Goal: Task Accomplishment & Management: Complete application form

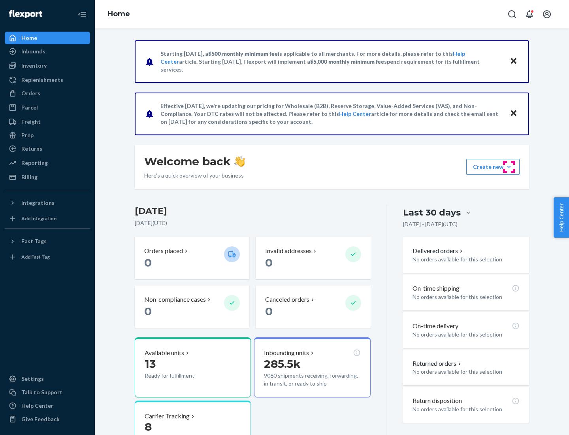
click at [509, 167] on button "Create new Create new inbound Create new order Create new product" at bounding box center [493, 167] width 53 height 16
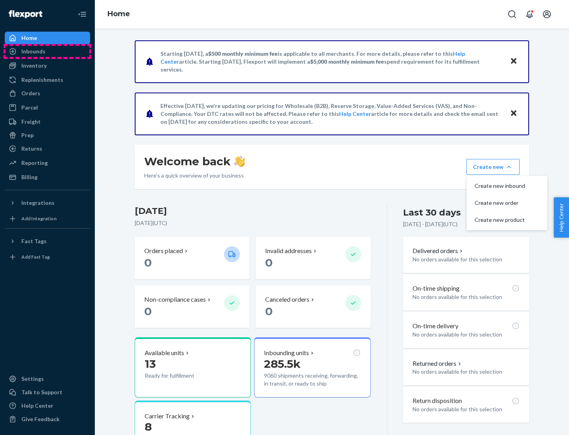
click at [47, 51] on div "Inbounds" at bounding box center [48, 51] width 84 height 11
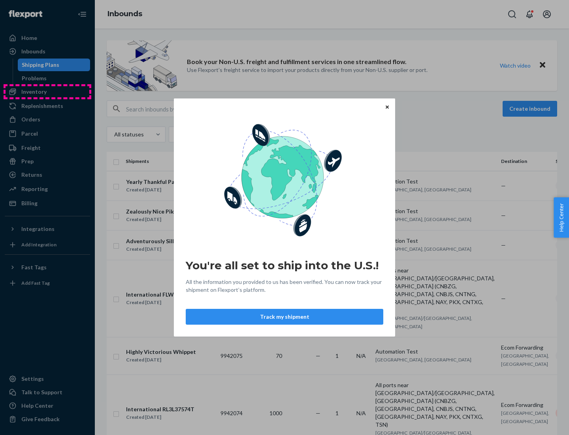
click at [47, 92] on div "You're all set to ship into the U.S.! All the information you provided to us ha…" at bounding box center [284, 217] width 569 height 435
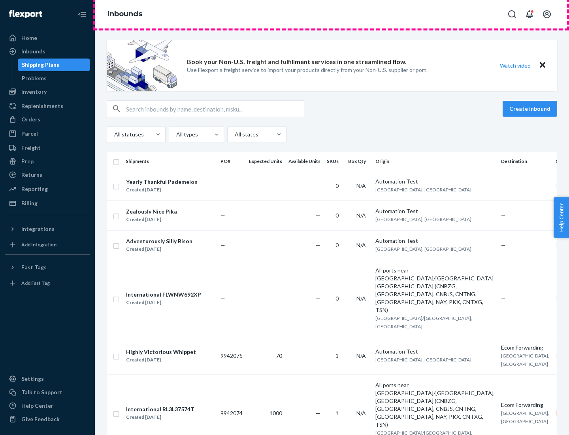
click at [332, 14] on div "Inbounds" at bounding box center [332, 14] width 474 height 28
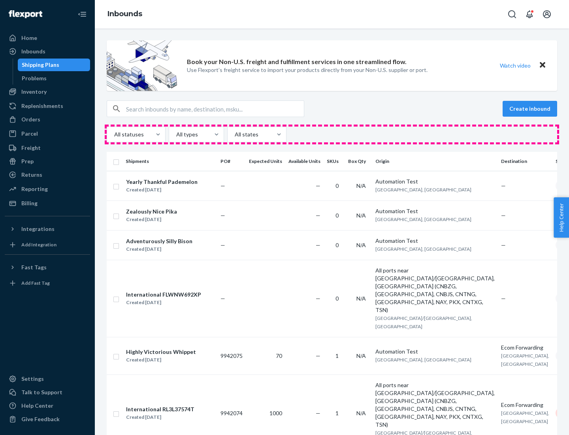
click at [332, 134] on div "All statuses All types All states" at bounding box center [332, 135] width 451 height 16
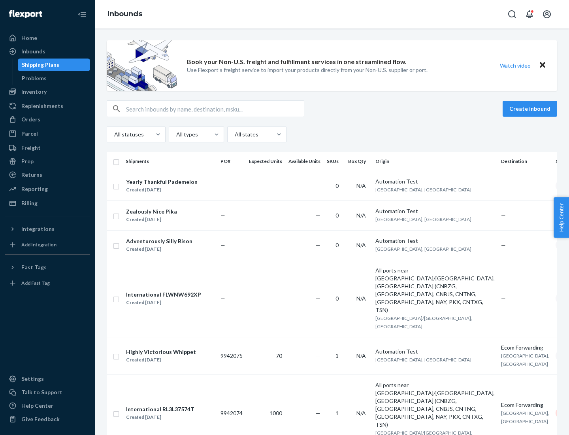
click at [39, 65] on div "Shipping Plans" at bounding box center [41, 65] width 38 height 8
click at [531, 109] on button "Create inbound" at bounding box center [530, 109] width 55 height 16
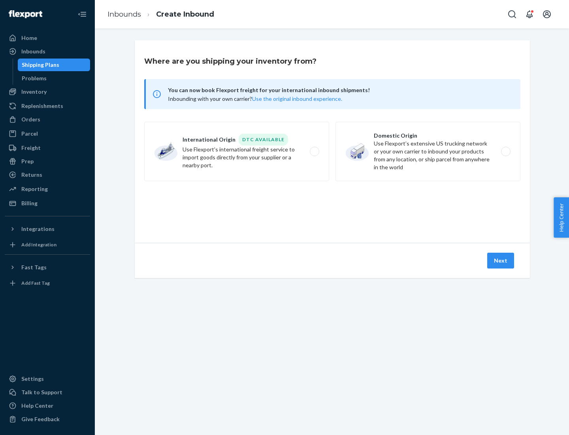
click at [237, 151] on label "International Origin DTC Available Use Flexport's international freight service…" at bounding box center [236, 151] width 185 height 59
click at [314, 151] on input "International Origin DTC Available Use Flexport's international freight service…" at bounding box center [316, 151] width 5 height 5
radio input "true"
click at [333, 207] on icon at bounding box center [332, 207] width 25 height 25
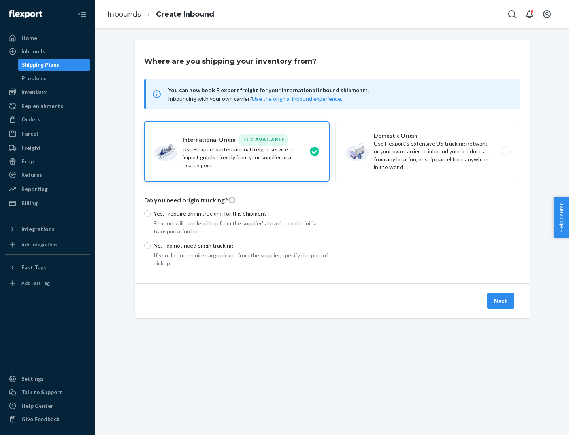
click at [242, 213] on p "Yes, I require origin trucking for this shipment" at bounding box center [242, 214] width 176 height 8
click at [151, 213] on input "Yes, I require origin trucking for this shipment" at bounding box center [147, 213] width 6 height 6
radio input "true"
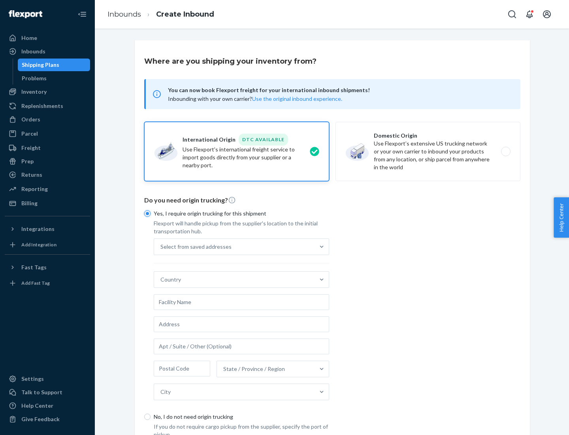
scroll to position [15, 0]
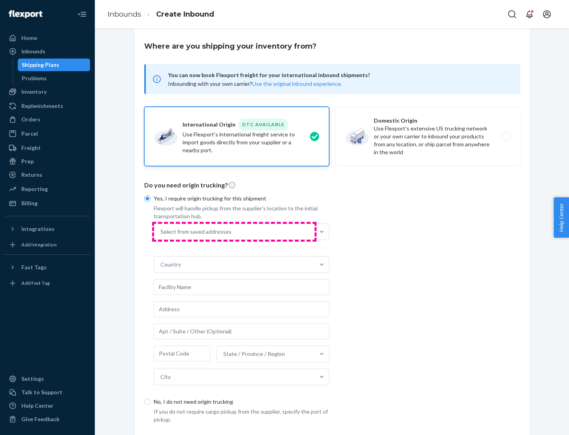
click at [234, 231] on div "Select from saved addresses" at bounding box center [234, 232] width 161 height 16
click at [161, 231] on input "Select from saved addresses" at bounding box center [161, 232] width 1 height 8
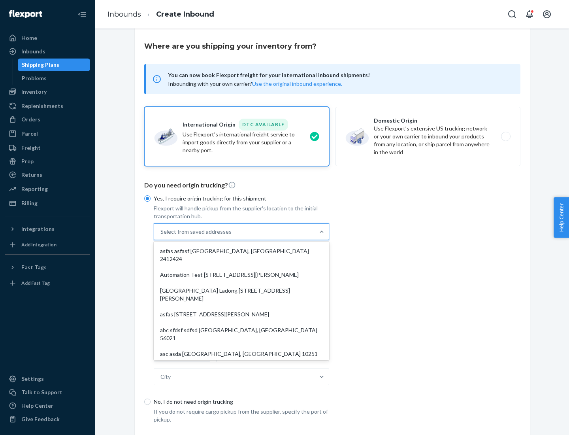
scroll to position [34, 0]
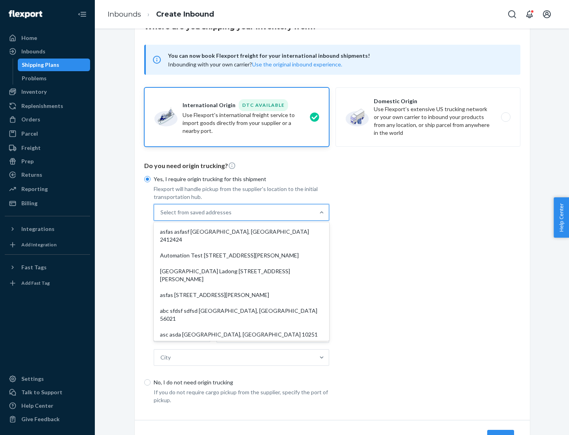
click at [242, 231] on div "asfas asfasf [GEOGRAPHIC_DATA], [GEOGRAPHIC_DATA] 2412424" at bounding box center [241, 236] width 172 height 24
click at [161, 216] on input "option asfas asfasf [GEOGRAPHIC_DATA], [GEOGRAPHIC_DATA] 2412424 focused, 1 of …" at bounding box center [161, 212] width 1 height 8
type input "asfas"
type input "asfasf"
type input "2412424"
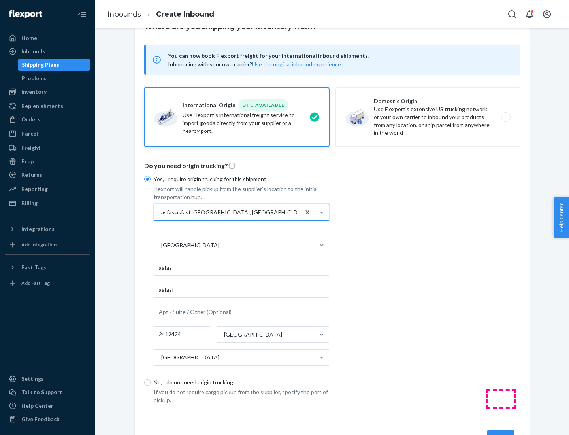
scroll to position [74, 0]
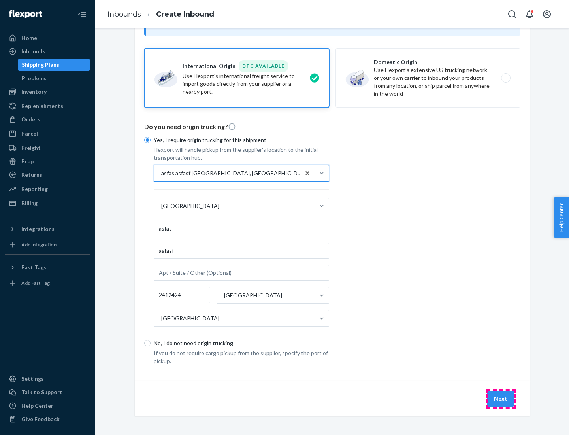
click at [501, 398] on button "Next" at bounding box center [501, 399] width 27 height 16
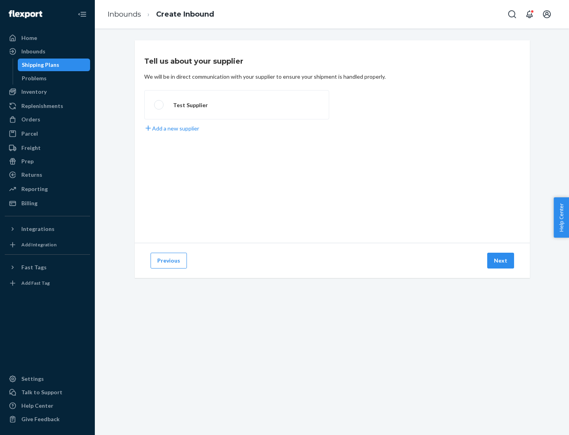
click at [237, 105] on label "Test Supplier" at bounding box center [236, 104] width 185 height 29
click at [159, 105] on input "Test Supplier" at bounding box center [156, 104] width 5 height 5
radio input "true"
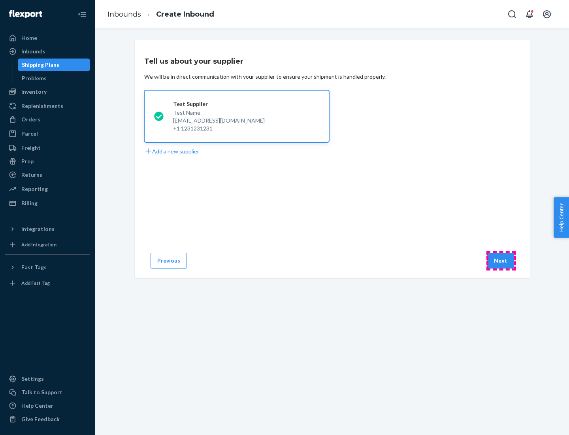
click at [501, 261] on button "Next" at bounding box center [501, 261] width 27 height 16
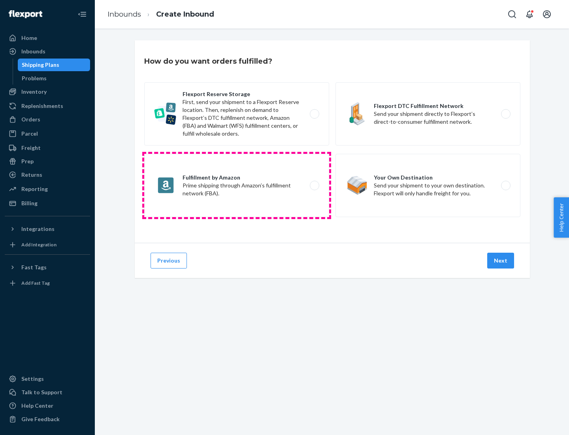
click at [237, 185] on label "Fulfillment by Amazon Prime shipping through Amazon’s fulfillment network (FBA)." at bounding box center [236, 185] width 185 height 63
click at [314, 185] on input "Fulfillment by Amazon Prime shipping through Amazon’s fulfillment network (FBA)." at bounding box center [316, 185] width 5 height 5
radio input "true"
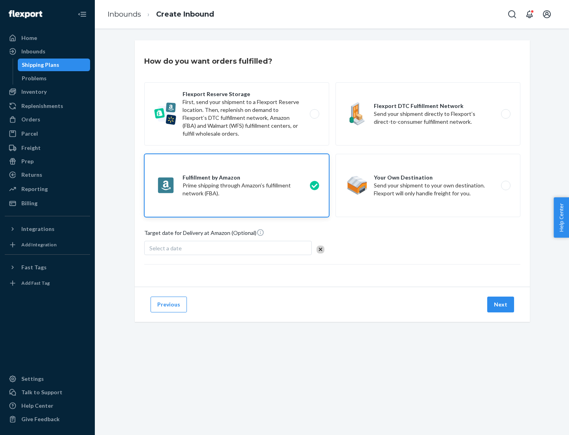
click at [501, 304] on button "Next" at bounding box center [501, 305] width 27 height 16
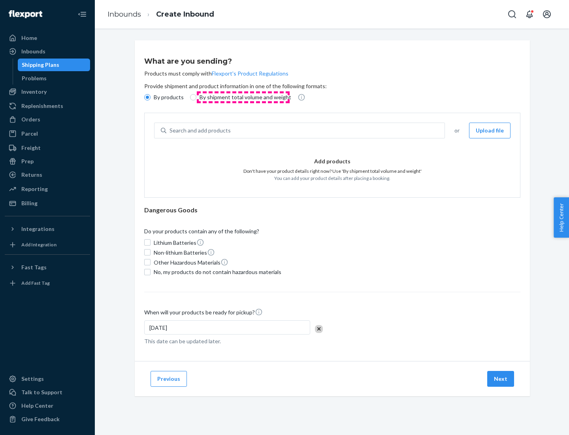
click at [243, 97] on p "By shipment total volume and weight" at bounding box center [246, 97] width 92 height 8
click at [197, 97] on input "By shipment total volume and weight" at bounding box center [193, 97] width 6 height 6
radio input "true"
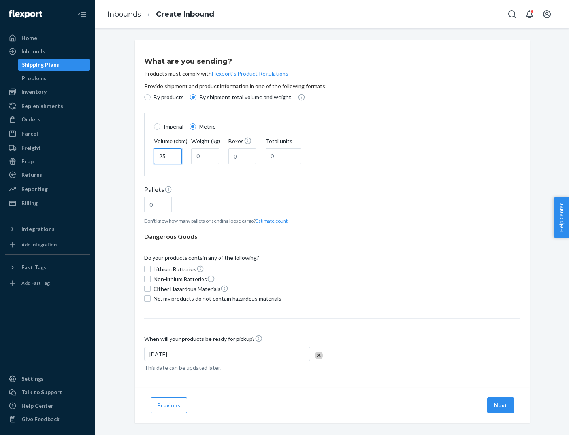
type input "25"
type input "100"
type input "50"
type input "500"
click at [270, 221] on button "Estimate count" at bounding box center [272, 220] width 32 height 7
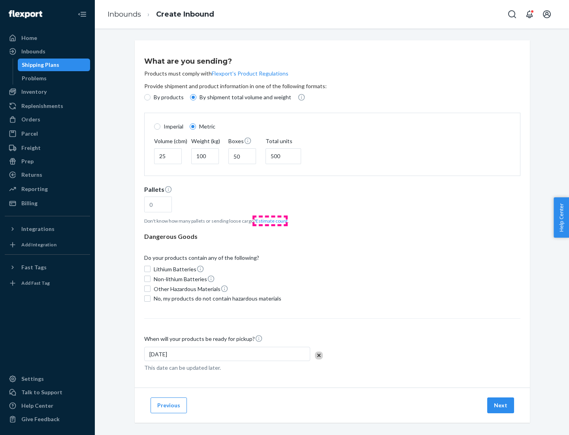
type input "16"
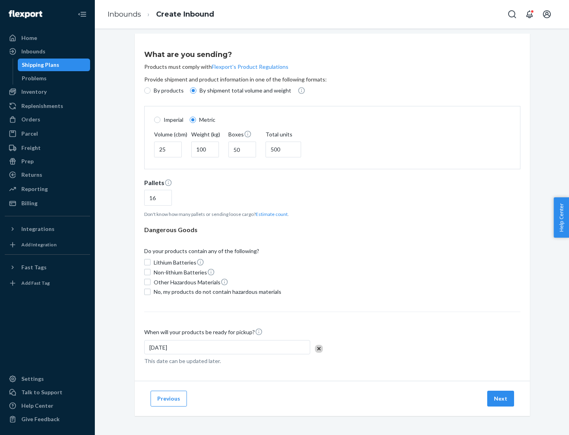
click at [216, 291] on span "No, my products do not contain hazardous materials" at bounding box center [218, 292] width 128 height 8
click at [151, 291] on input "No, my products do not contain hazardous materials" at bounding box center [147, 292] width 6 height 6
checkbox input "true"
click at [501, 398] on button "Next" at bounding box center [501, 399] width 27 height 16
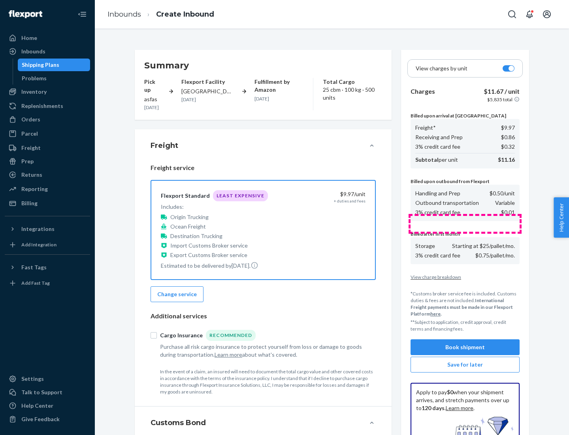
click at [465, 347] on button "Book shipment" at bounding box center [465, 347] width 109 height 16
